Goal: Use online tool/utility

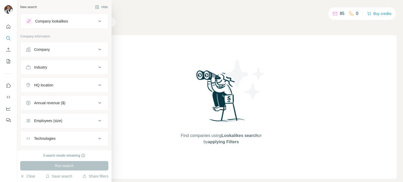
click at [63, 25] on button "Company lookalikes" at bounding box center [64, 21] width 88 height 13
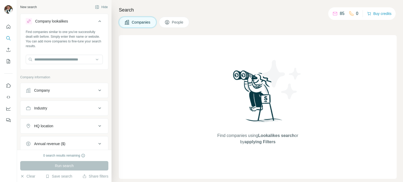
click at [63, 25] on button "Company lookalikes" at bounding box center [64, 22] width 88 height 15
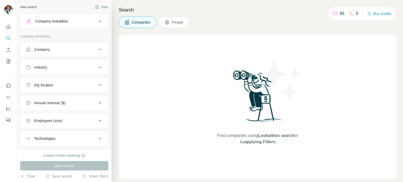
click at [70, 166] on div "Run search" at bounding box center [64, 165] width 88 height 9
click at [65, 55] on button "Company" at bounding box center [64, 49] width 88 height 13
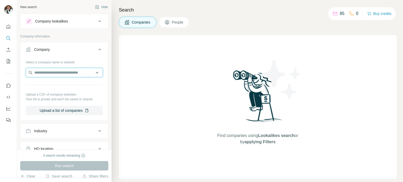
click at [72, 74] on input "text" at bounding box center [64, 72] width 77 height 9
type input "*"
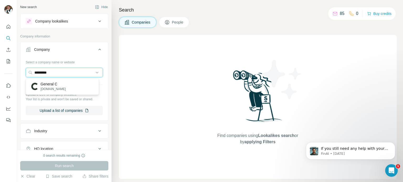
type input "********"
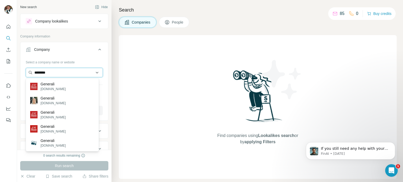
click at [70, 68] on input "********" at bounding box center [64, 72] width 77 height 9
click at [97, 50] on icon at bounding box center [100, 49] width 6 height 6
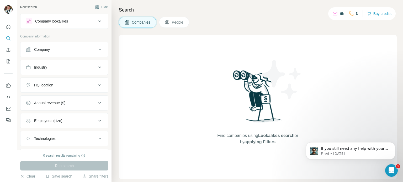
click at [68, 25] on button "Company lookalikes" at bounding box center [64, 21] width 88 height 13
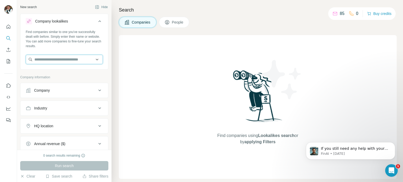
click at [72, 59] on input "text" at bounding box center [64, 59] width 77 height 9
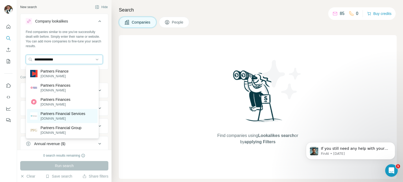
type input "**********"
click at [62, 115] on p "Partners Financial Services" at bounding box center [63, 113] width 45 height 5
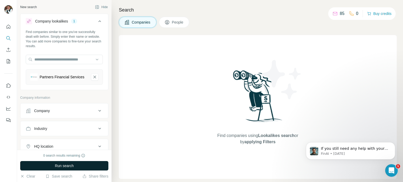
click at [72, 164] on span "Run search" at bounding box center [64, 165] width 19 height 5
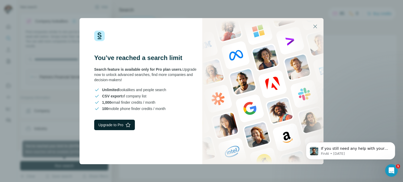
click at [123, 121] on button "Upgrade to Pro" at bounding box center [114, 125] width 41 height 10
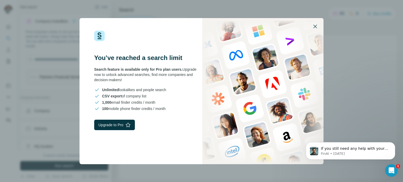
click at [312, 27] on icon "button" at bounding box center [315, 26] width 6 height 6
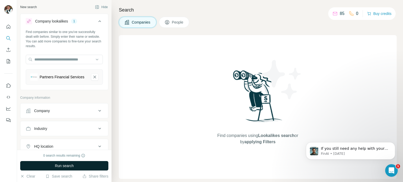
click at [76, 164] on button "Run search" at bounding box center [64, 165] width 88 height 9
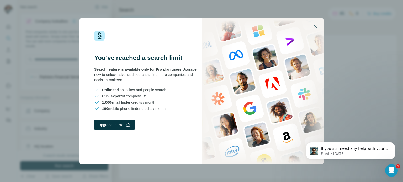
click at [315, 24] on icon "button" at bounding box center [315, 26] width 6 height 6
